Goal: Book appointment/travel/reservation

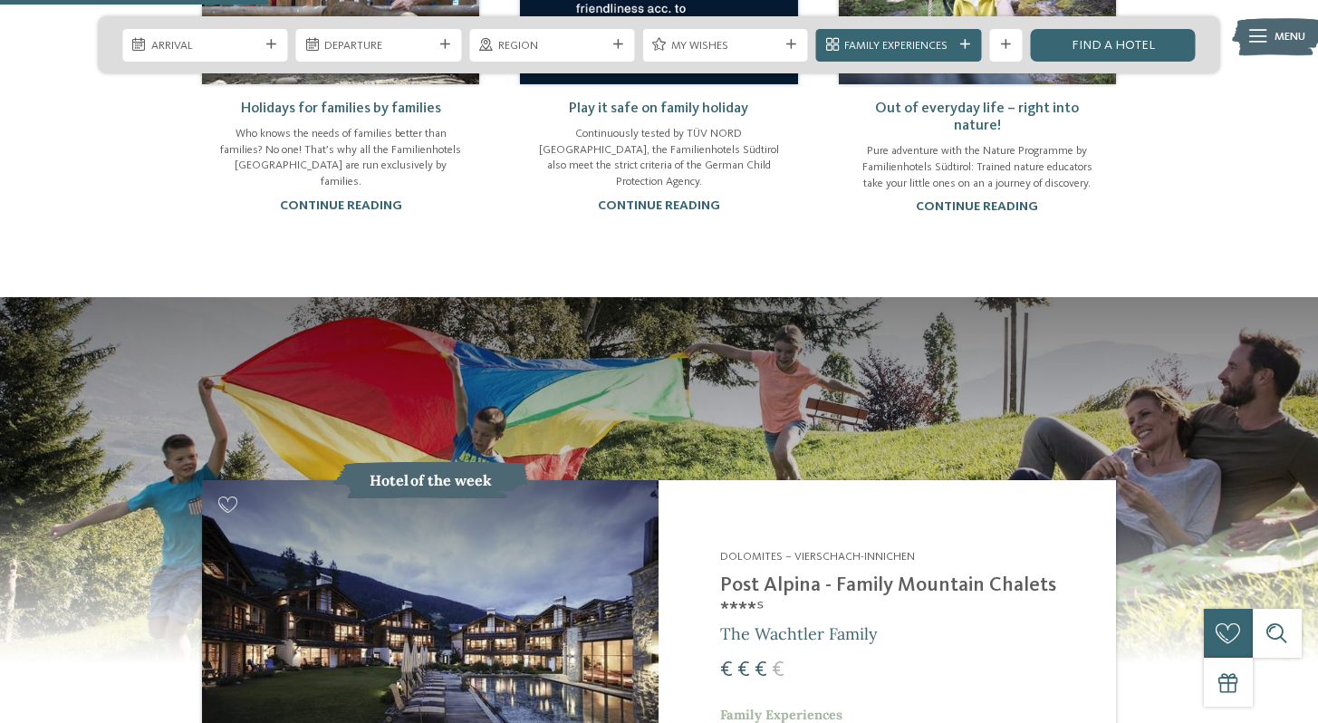
scroll to position [1223, 0]
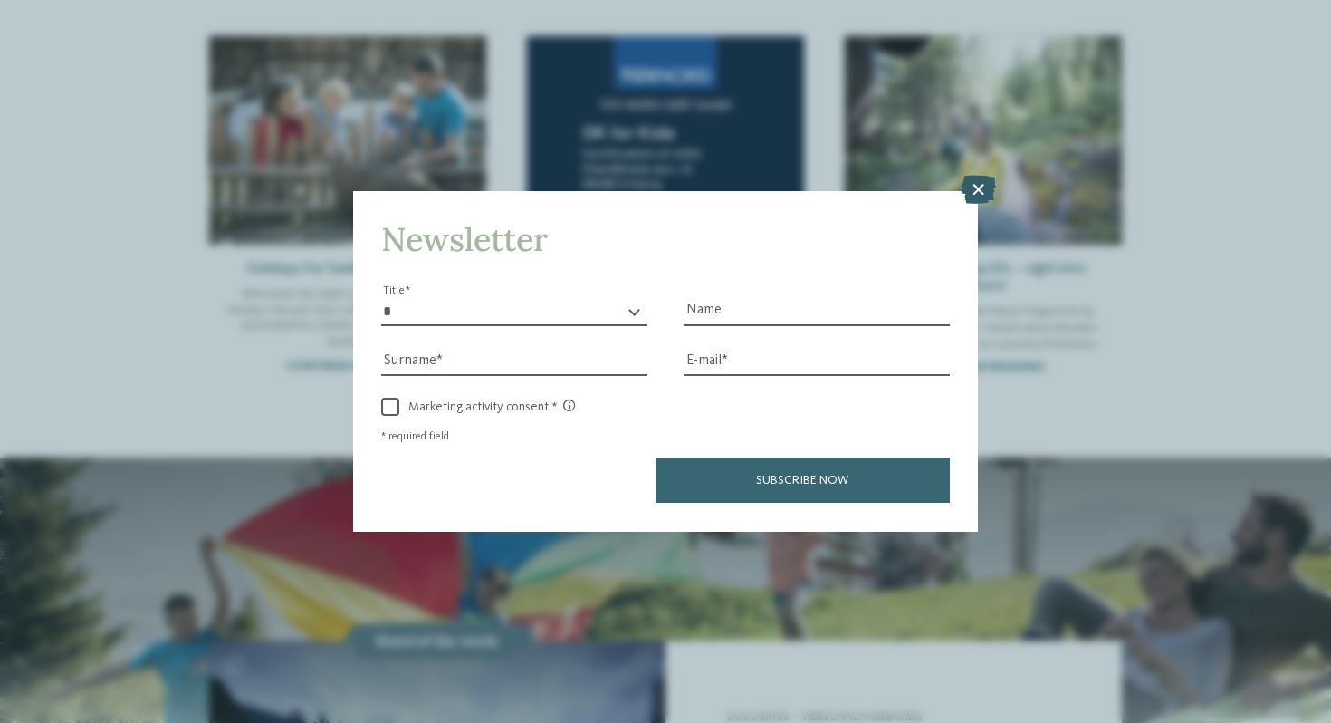
click at [982, 198] on icon at bounding box center [978, 190] width 35 height 29
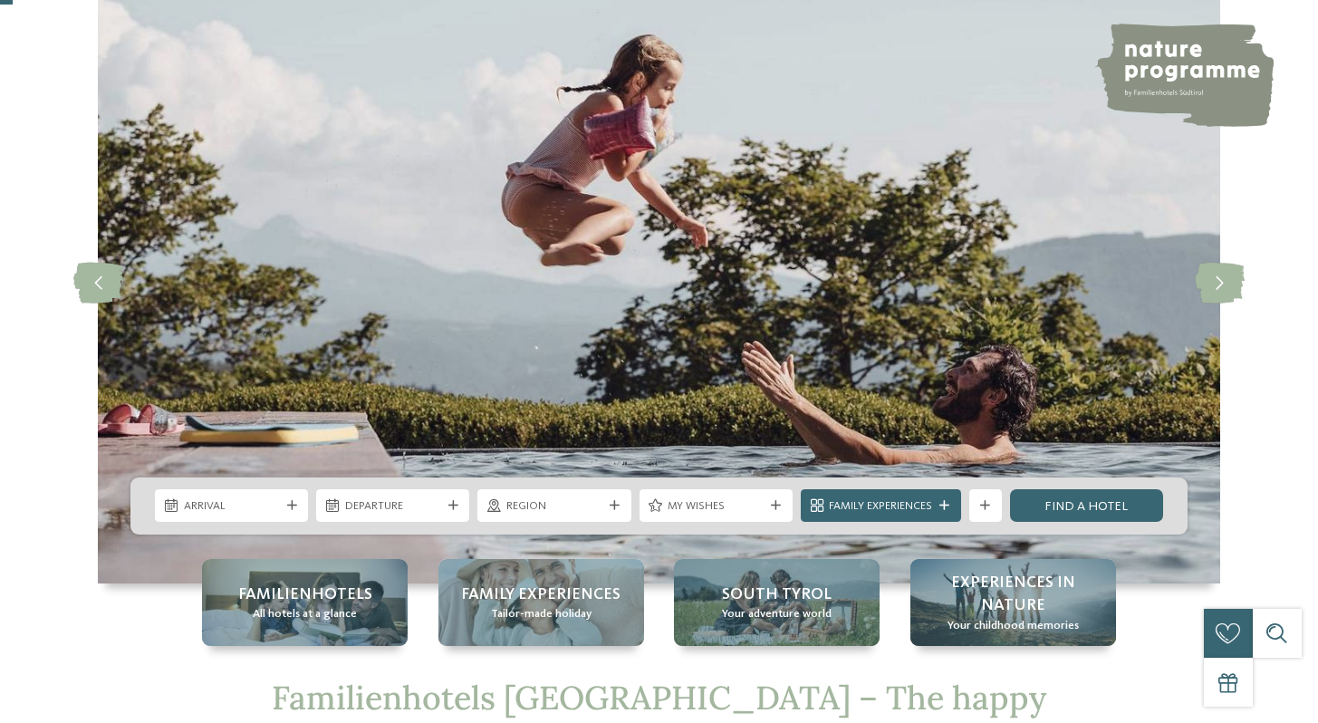
scroll to position [110, 0]
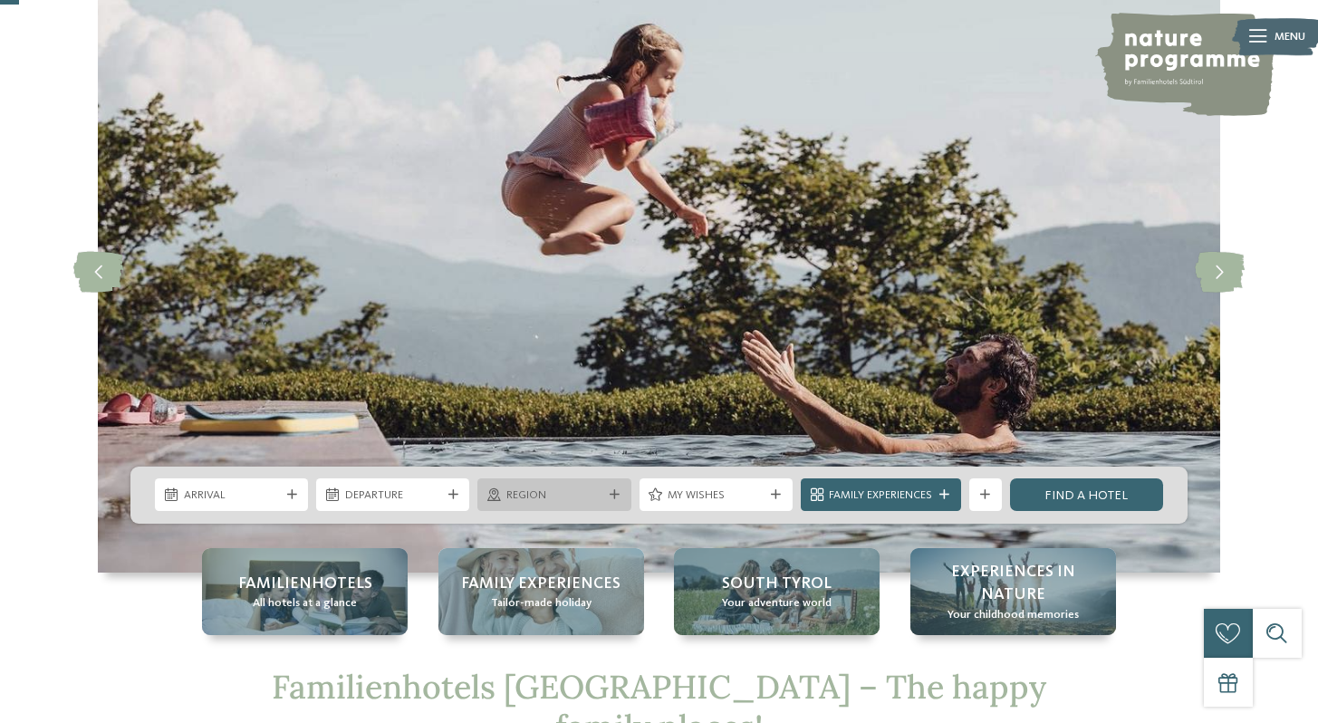
click at [546, 504] on div "Region" at bounding box center [553, 494] width 153 height 33
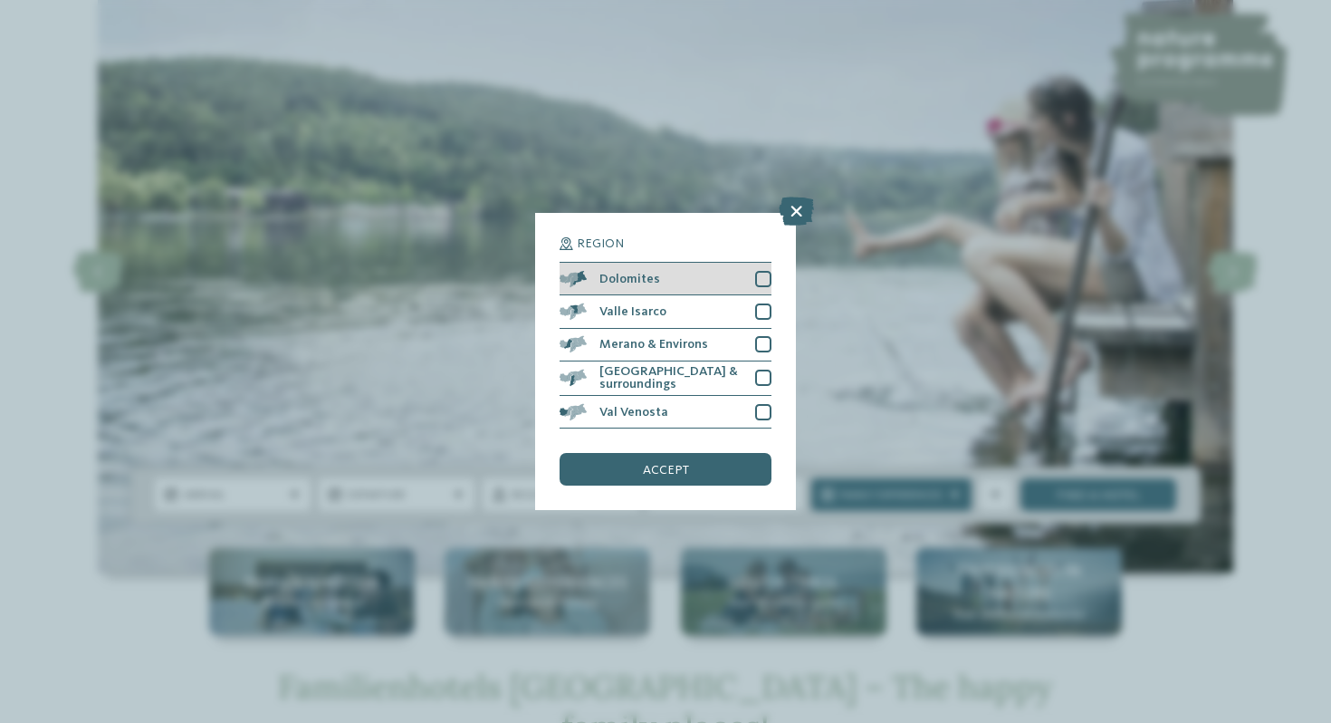
click at [709, 278] on div "Dolomites" at bounding box center [666, 279] width 212 height 33
click at [657, 475] on span "accept" at bounding box center [666, 470] width 46 height 13
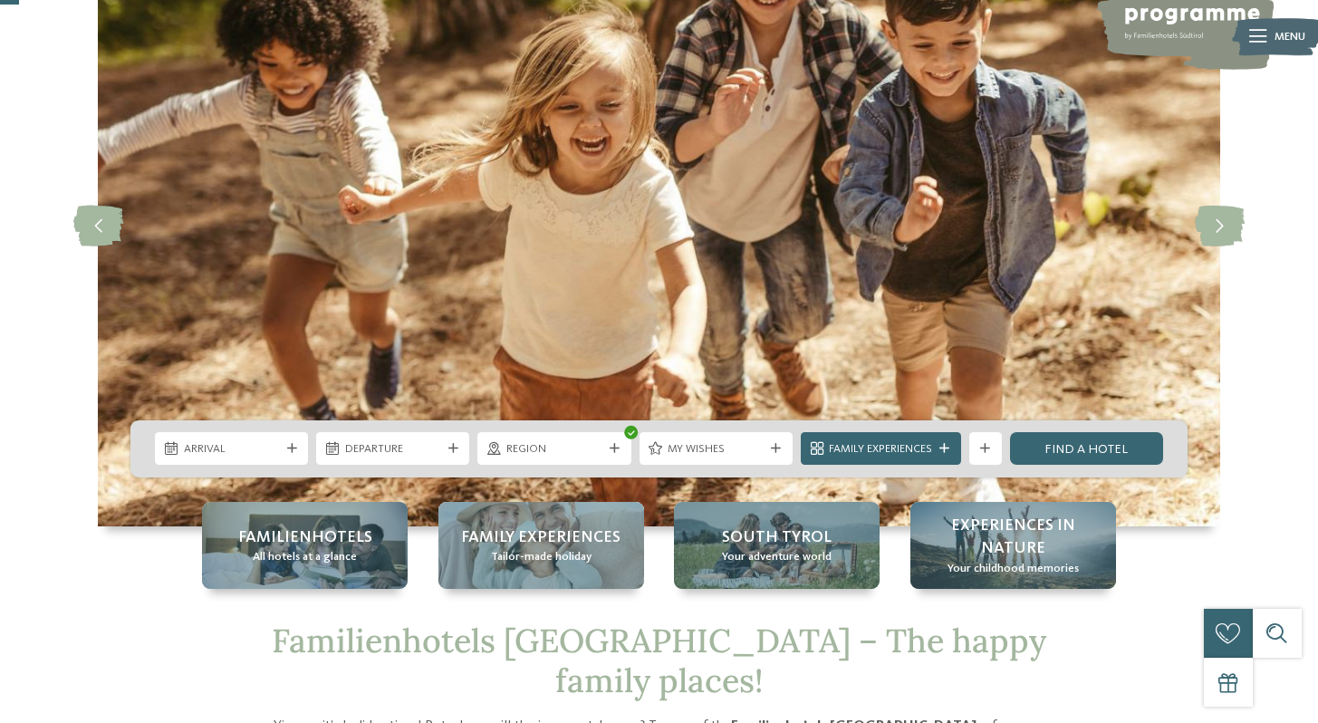
scroll to position [177, 0]
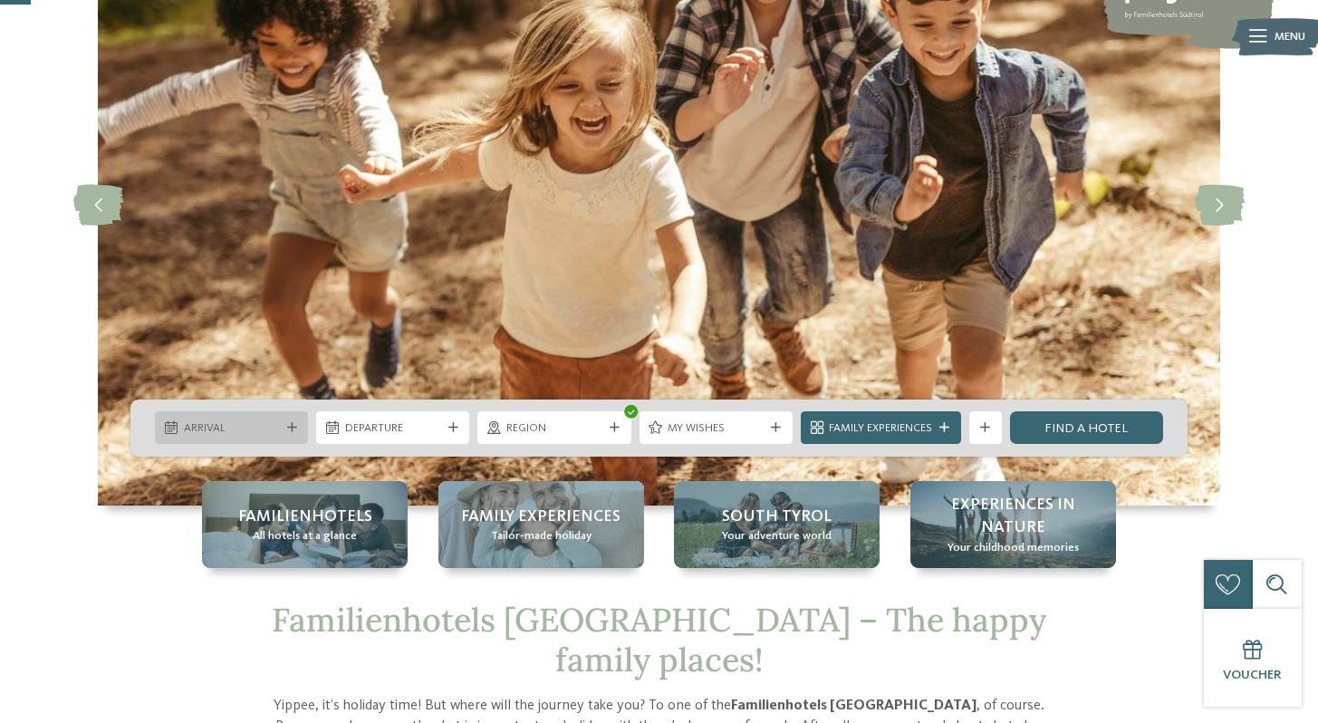
click at [256, 427] on span "Arrival" at bounding box center [232, 428] width 96 height 16
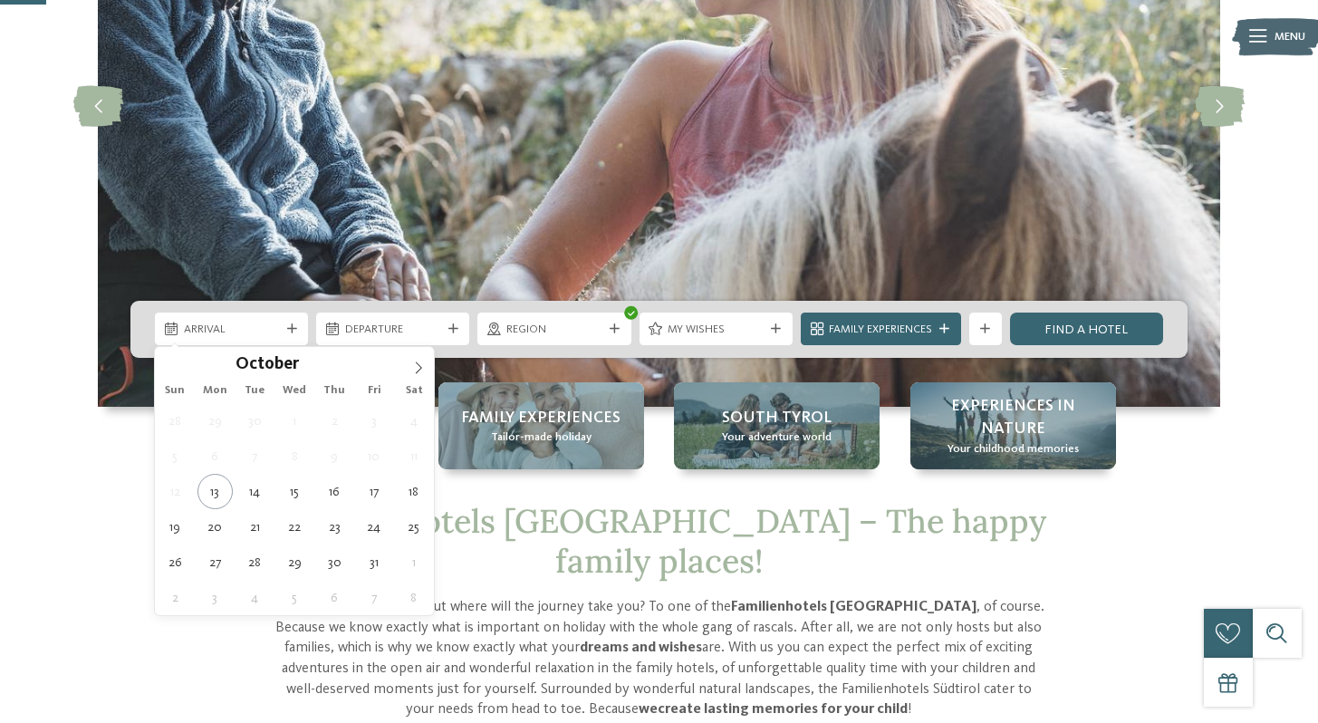
scroll to position [302, 0]
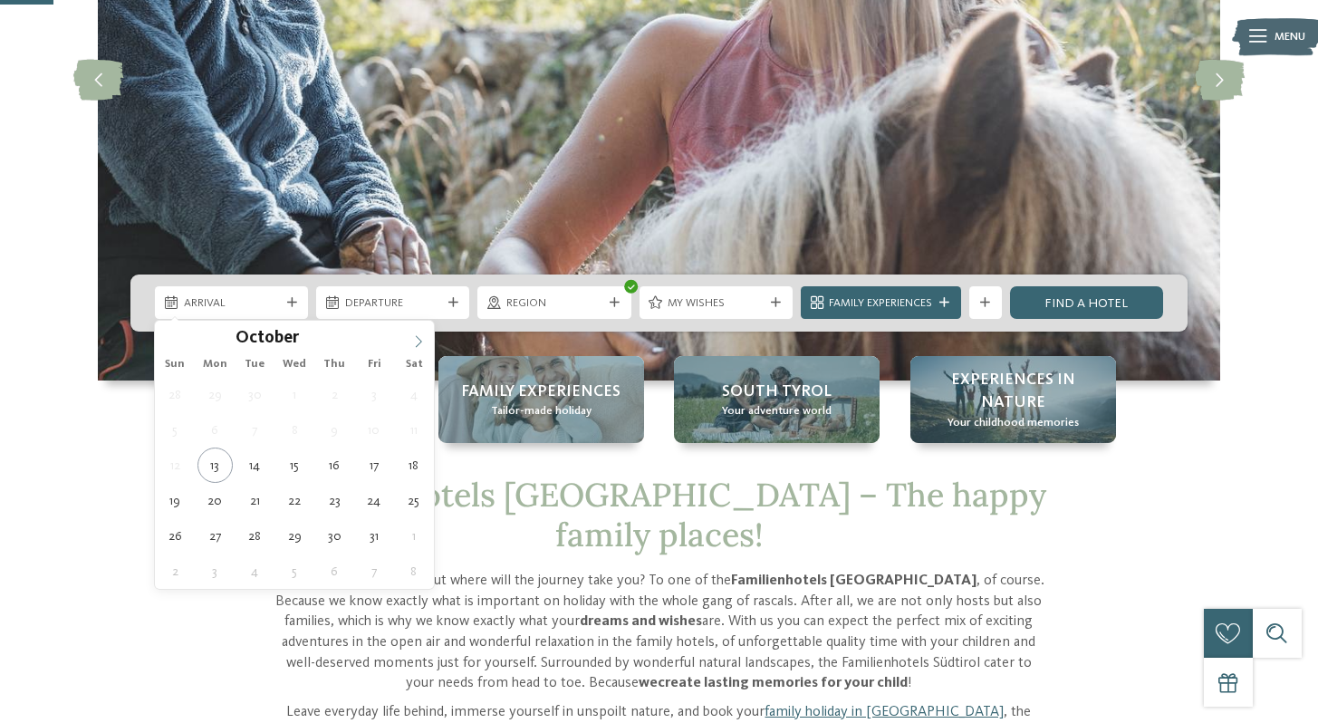
click at [416, 342] on icon at bounding box center [418, 341] width 13 height 13
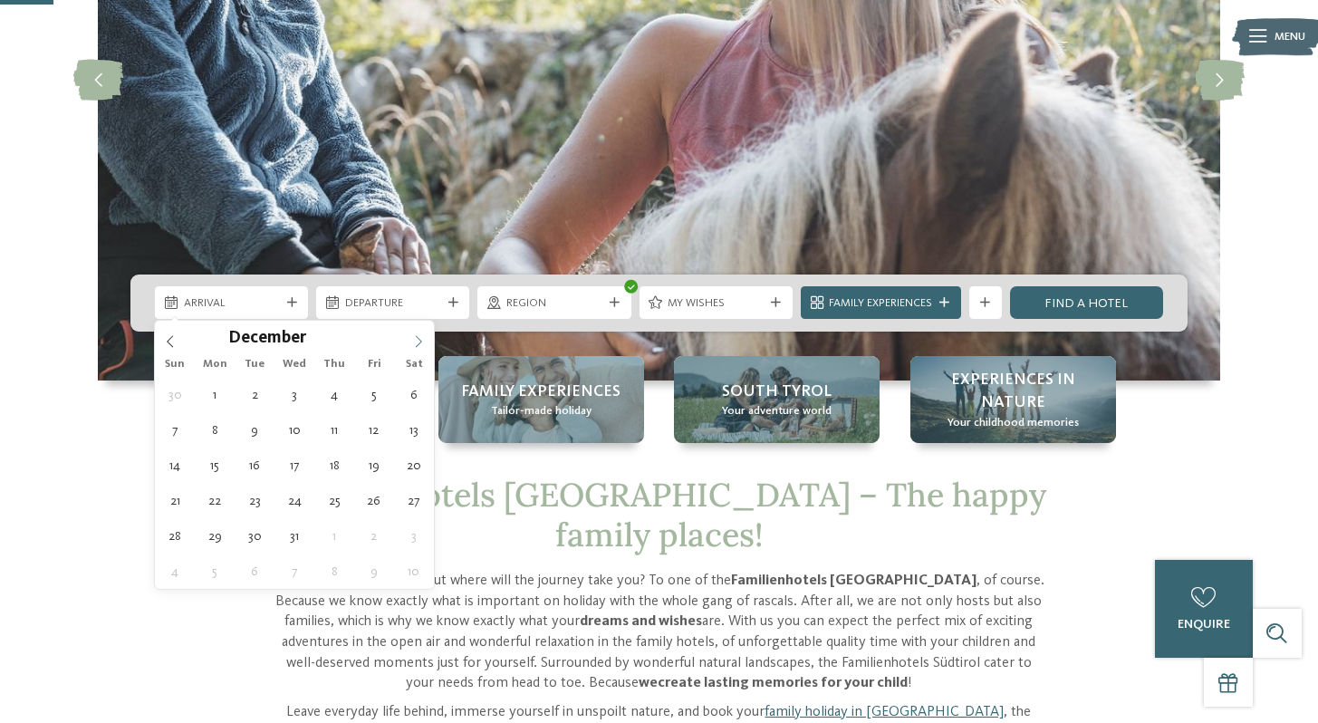
click at [416, 342] on icon at bounding box center [418, 341] width 13 height 13
click at [172, 345] on icon at bounding box center [170, 341] width 13 height 13
type input "****"
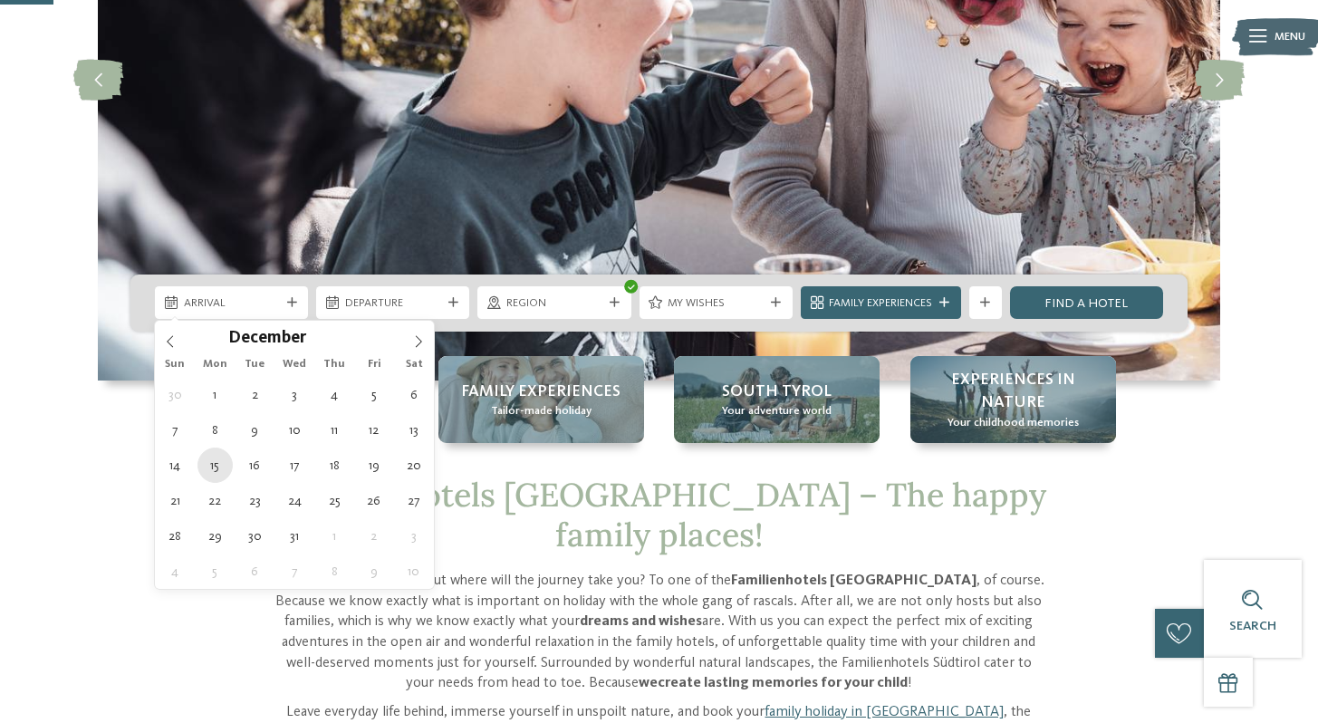
type div "15.12.2025"
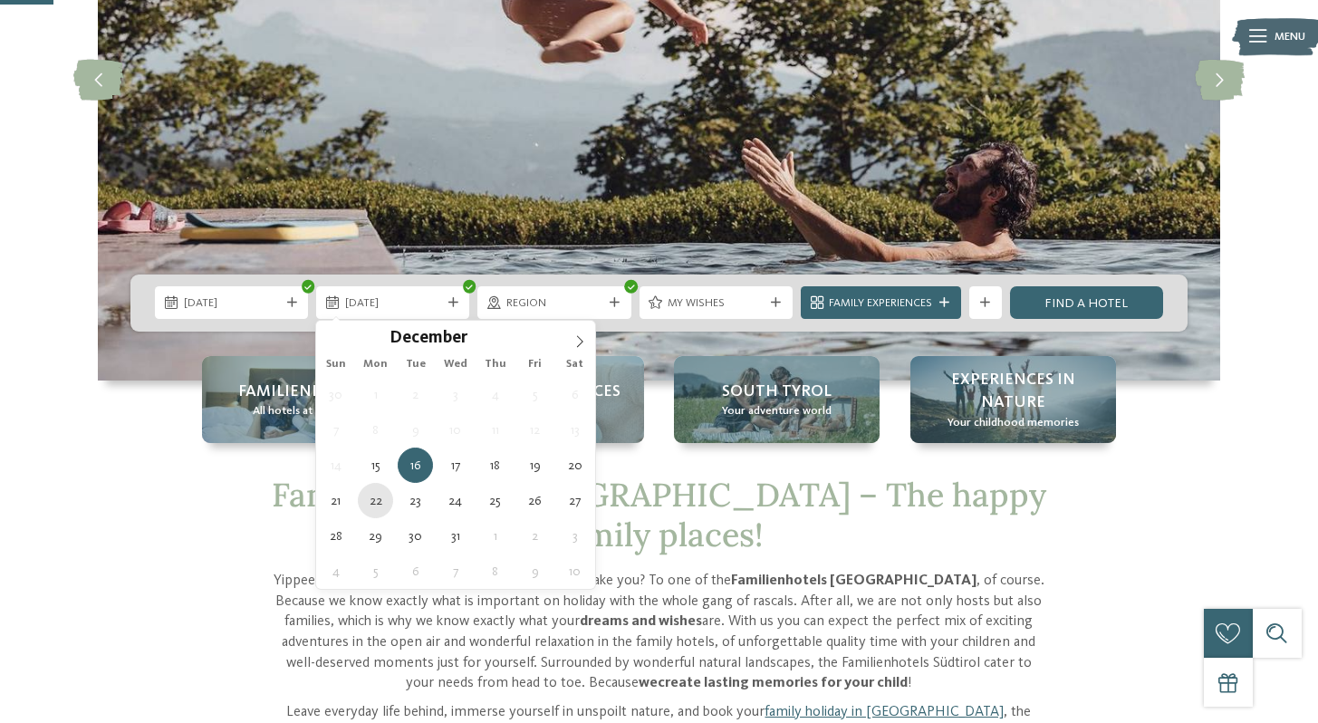
type div "22.12.2025"
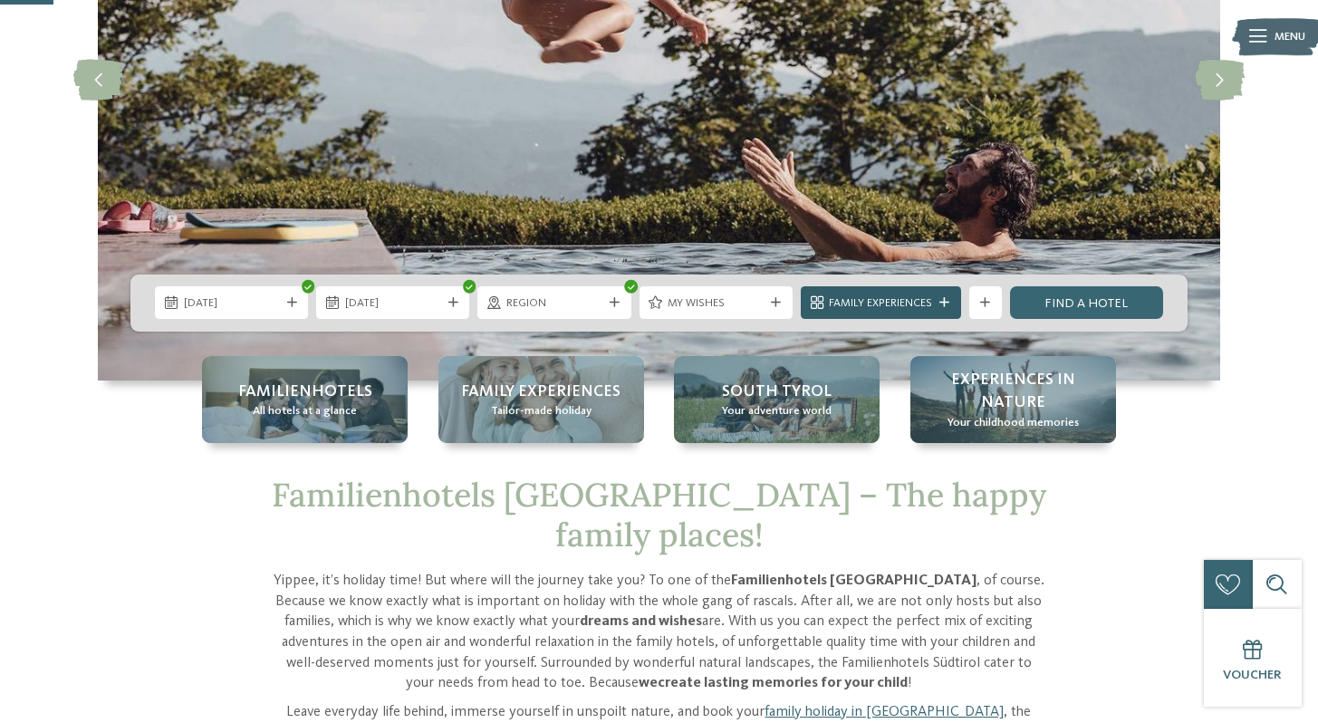
click at [927, 300] on span "Family Experiences" at bounding box center [880, 303] width 103 height 16
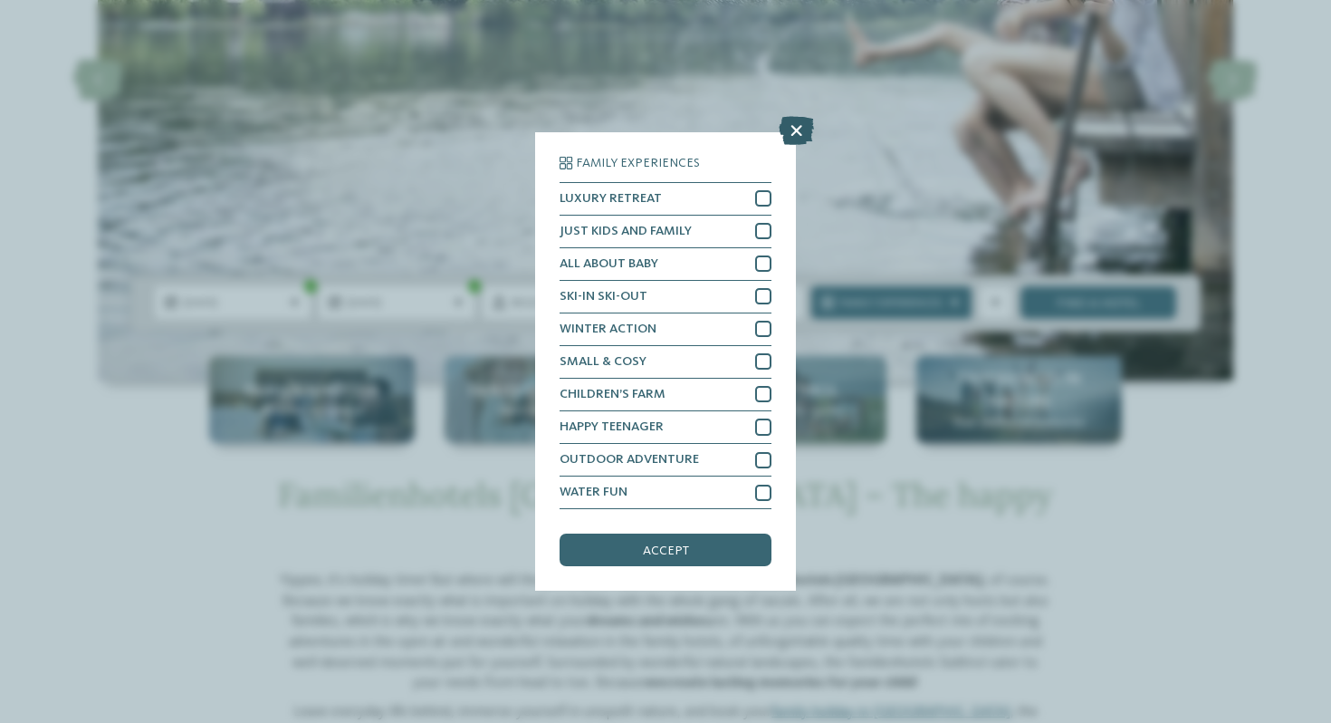
click at [791, 133] on icon at bounding box center [796, 130] width 35 height 29
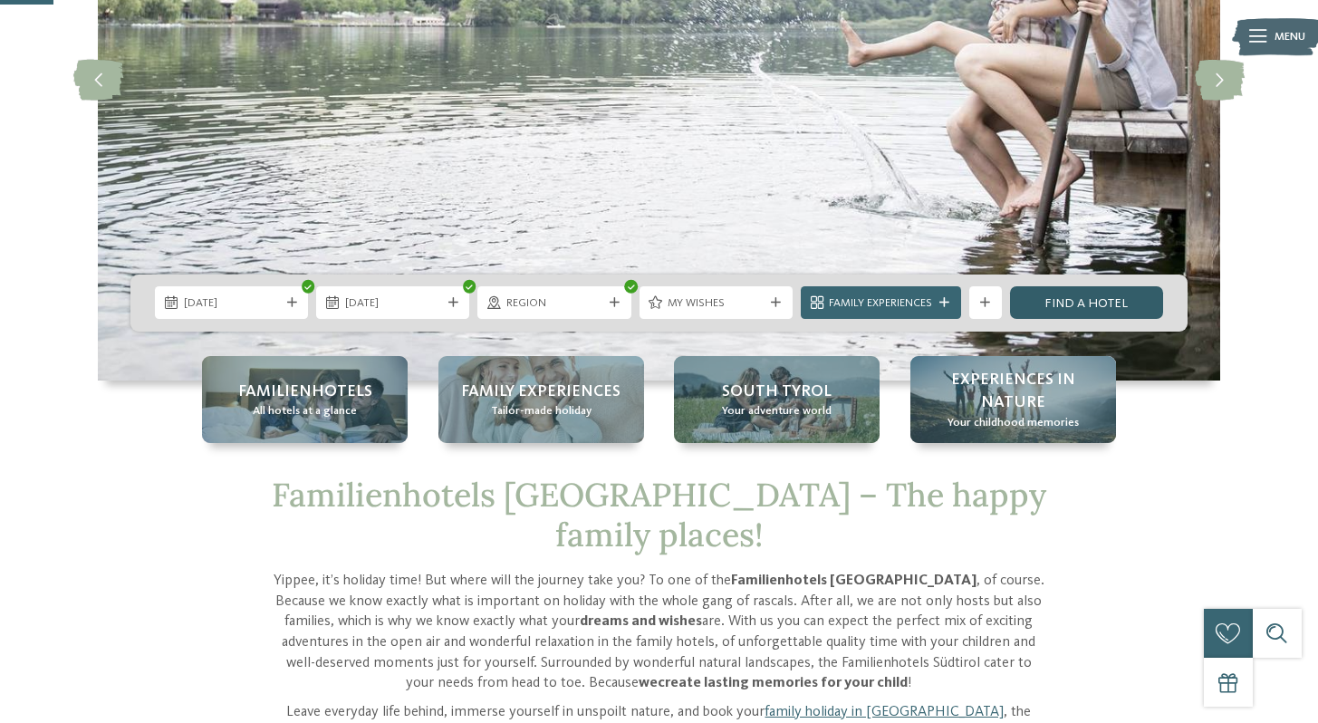
click at [1049, 305] on link "Find a hotel" at bounding box center [1086, 302] width 153 height 33
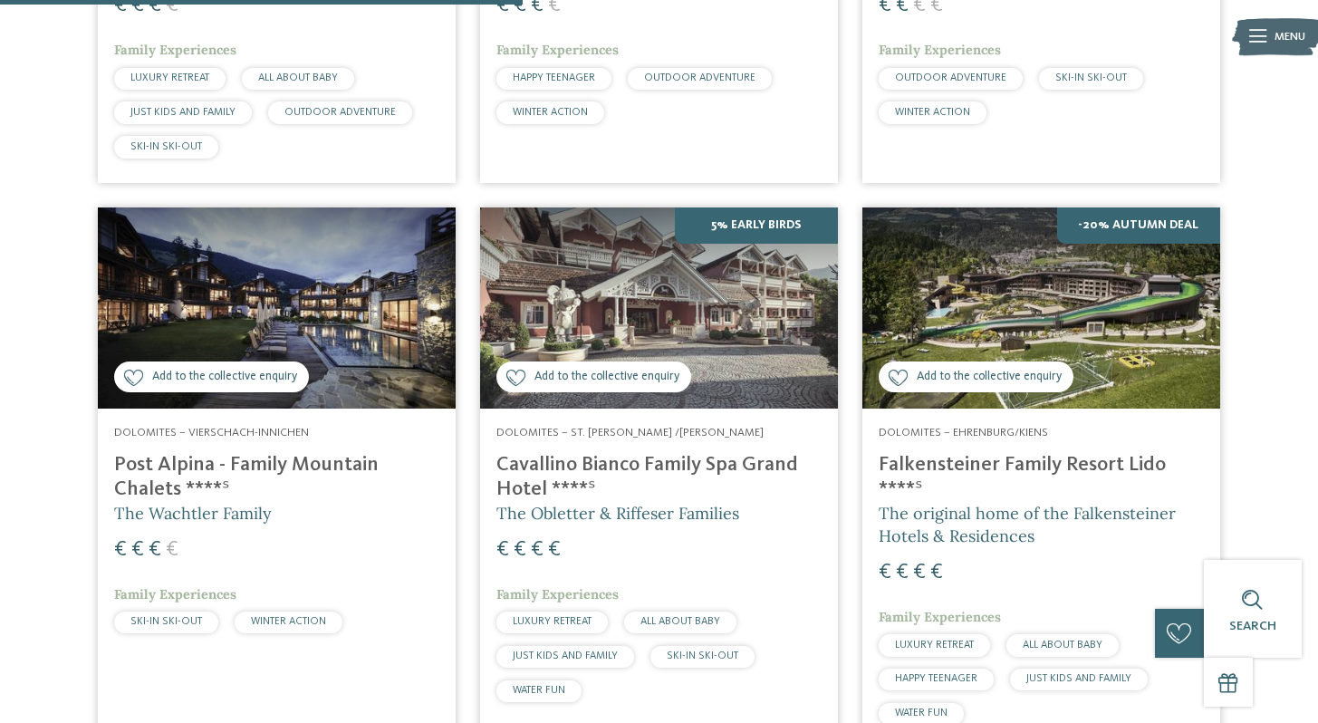
scroll to position [962, 0]
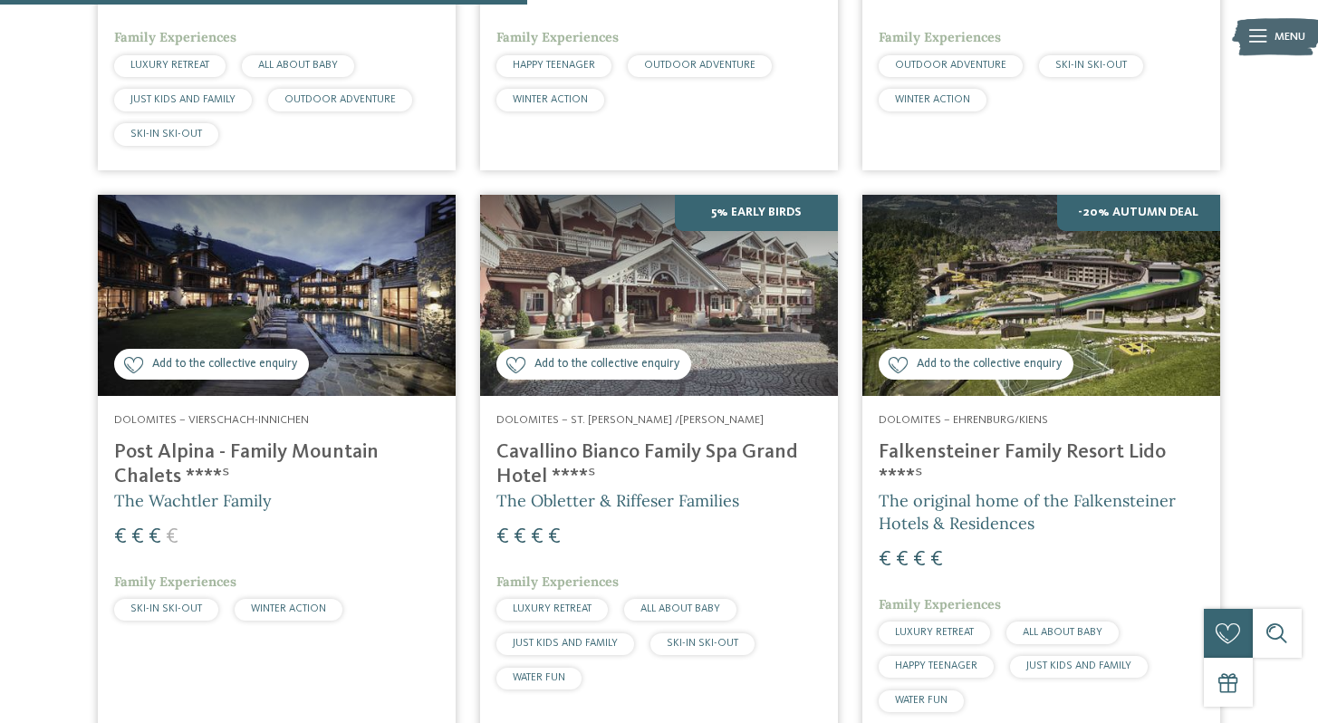
click at [1071, 243] on img at bounding box center [1041, 295] width 358 height 201
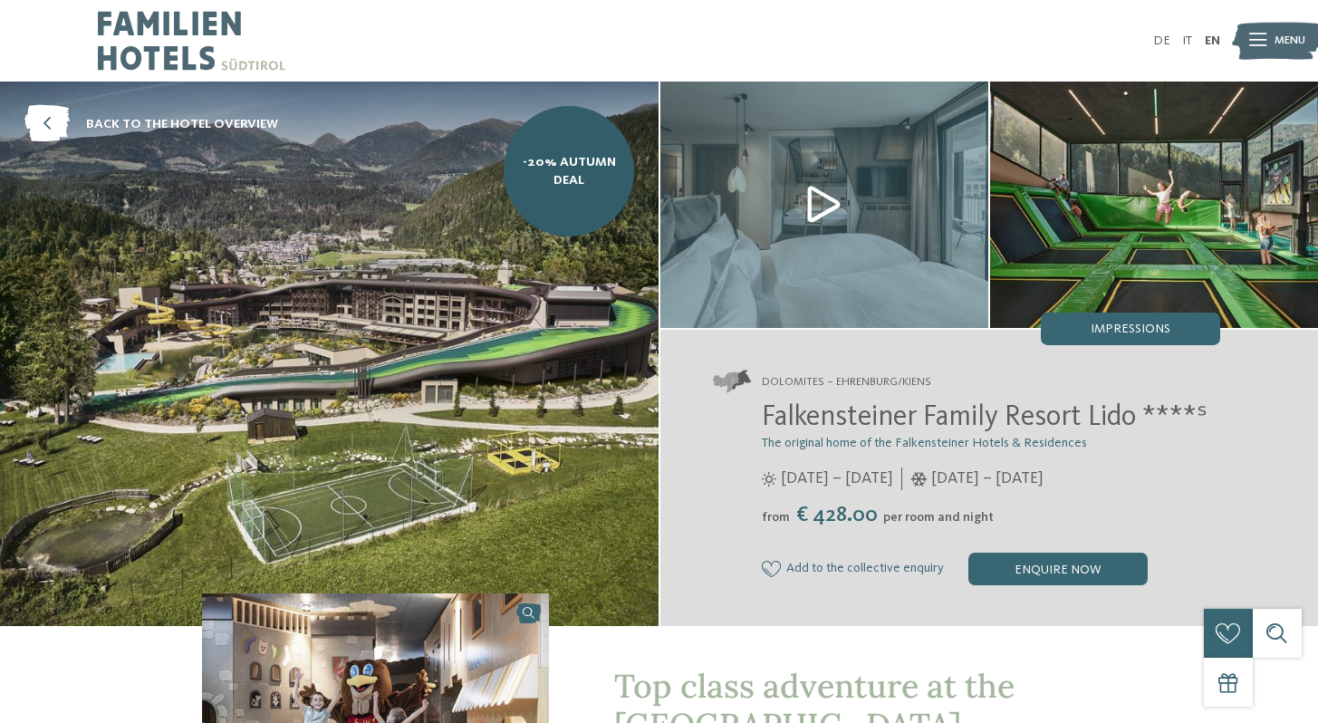
click at [830, 194] on img at bounding box center [824, 205] width 328 height 246
